Goal: Information Seeking & Learning: Compare options

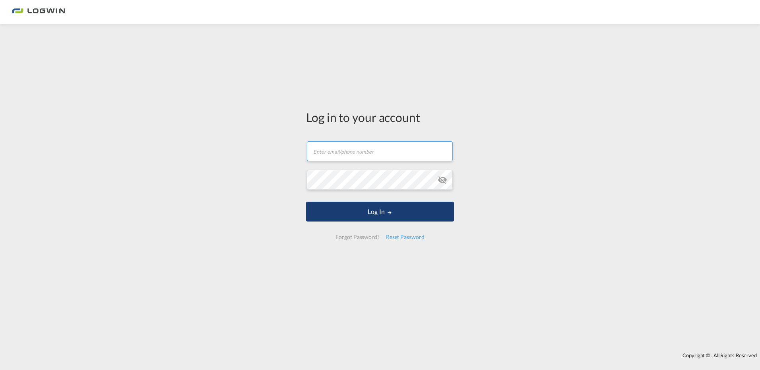
type input "[PERSON_NAME][EMAIL_ADDRESS][DOMAIN_NAME]"
click at [349, 211] on button "Log In" at bounding box center [380, 212] width 148 height 20
